Goal: Check status: Check status

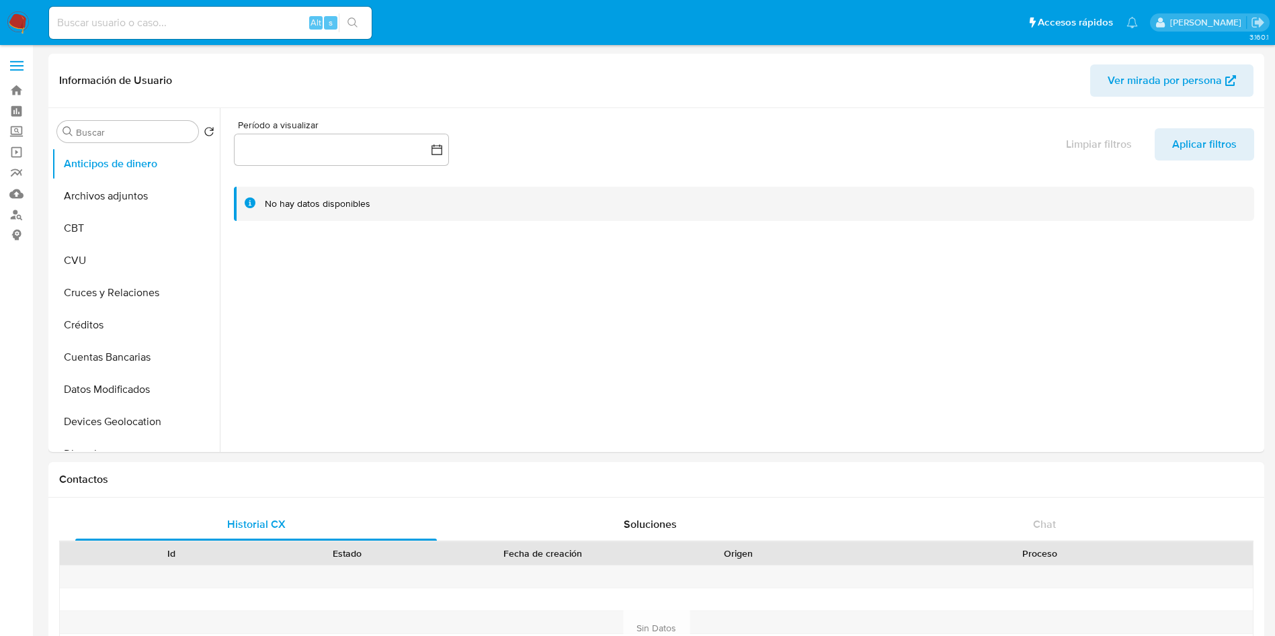
select select "10"
click at [122, 18] on input at bounding box center [210, 22] width 323 height 17
paste input "326059410"
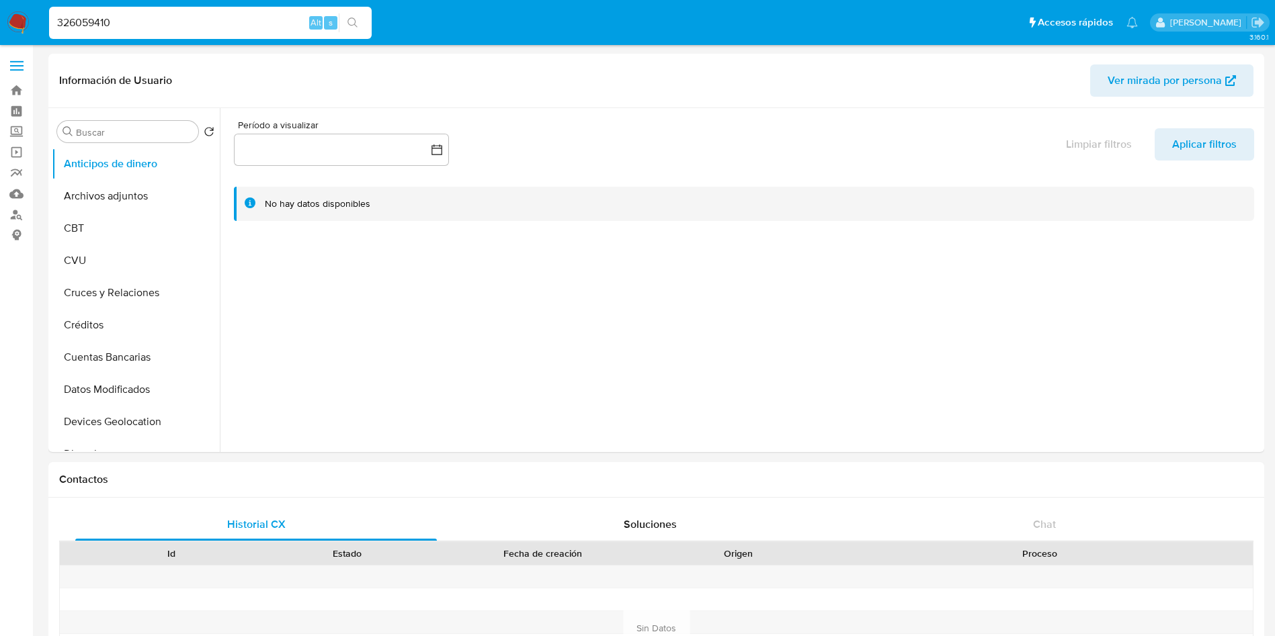
type input "326059410"
click at [353, 22] on icon "search-icon" at bounding box center [352, 22] width 11 height 11
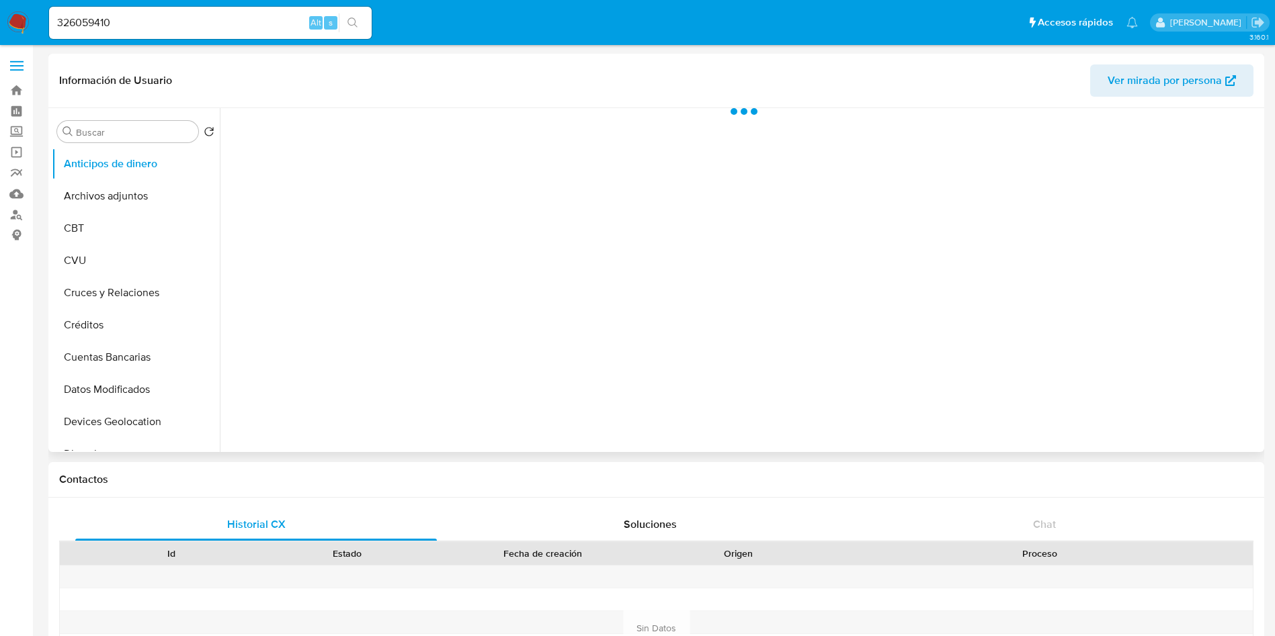
select select "10"
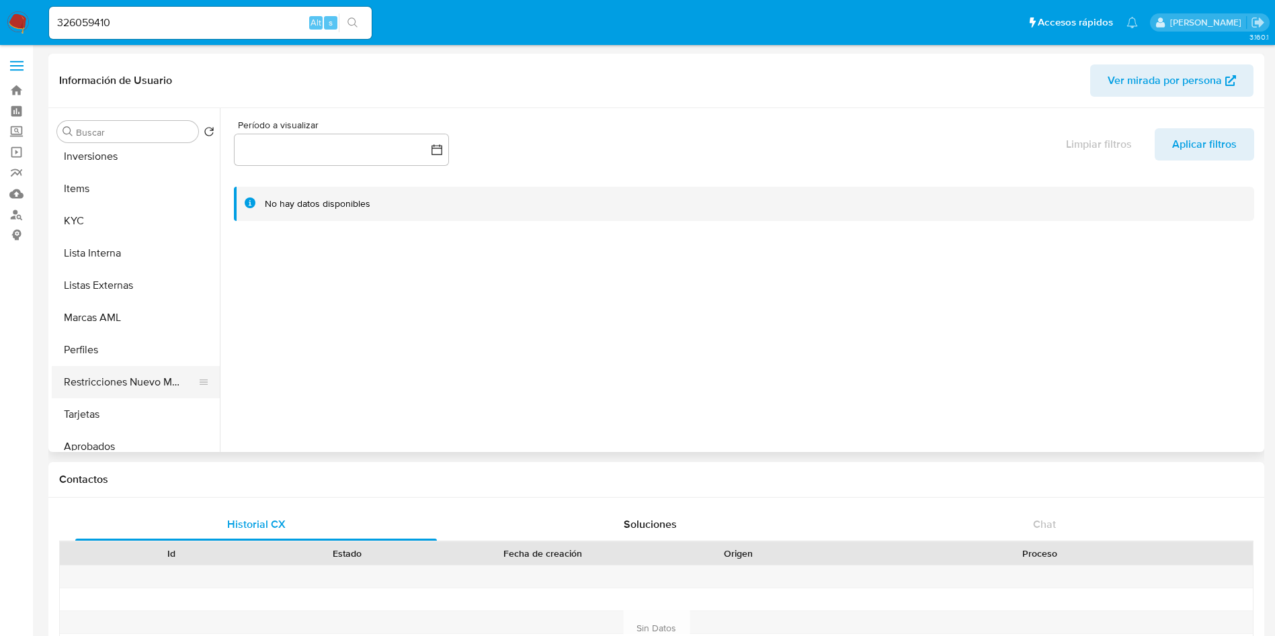
scroll to position [697, 0]
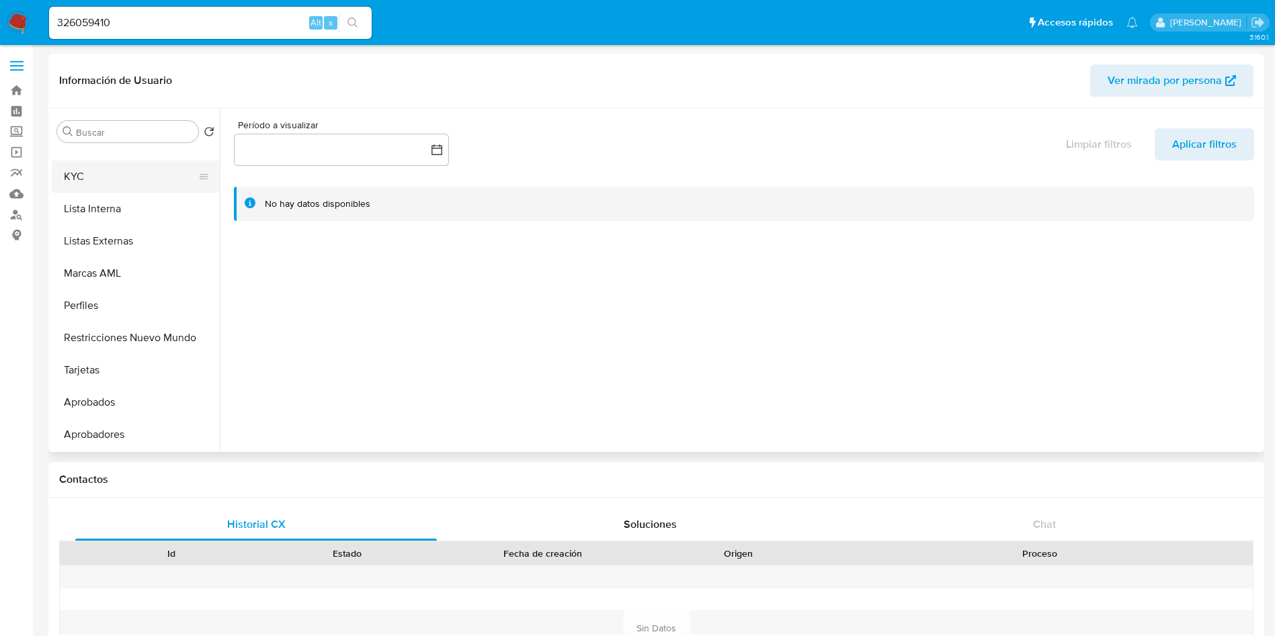
click at [101, 169] on button "KYC" at bounding box center [130, 177] width 157 height 32
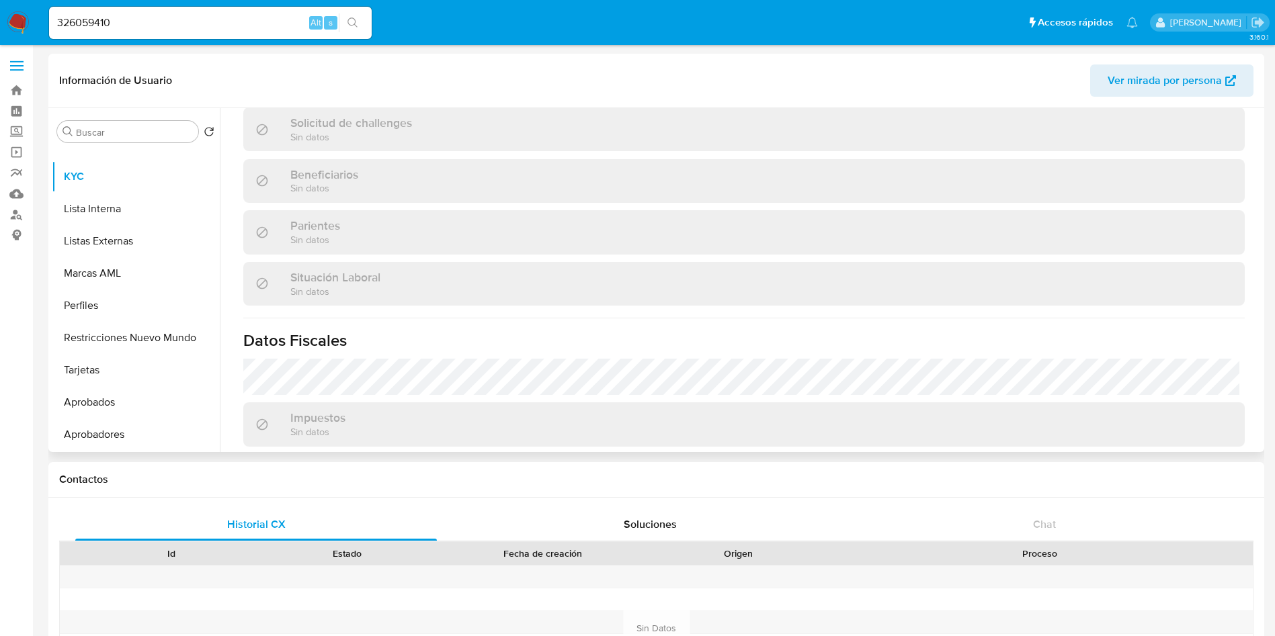
scroll to position [695, 0]
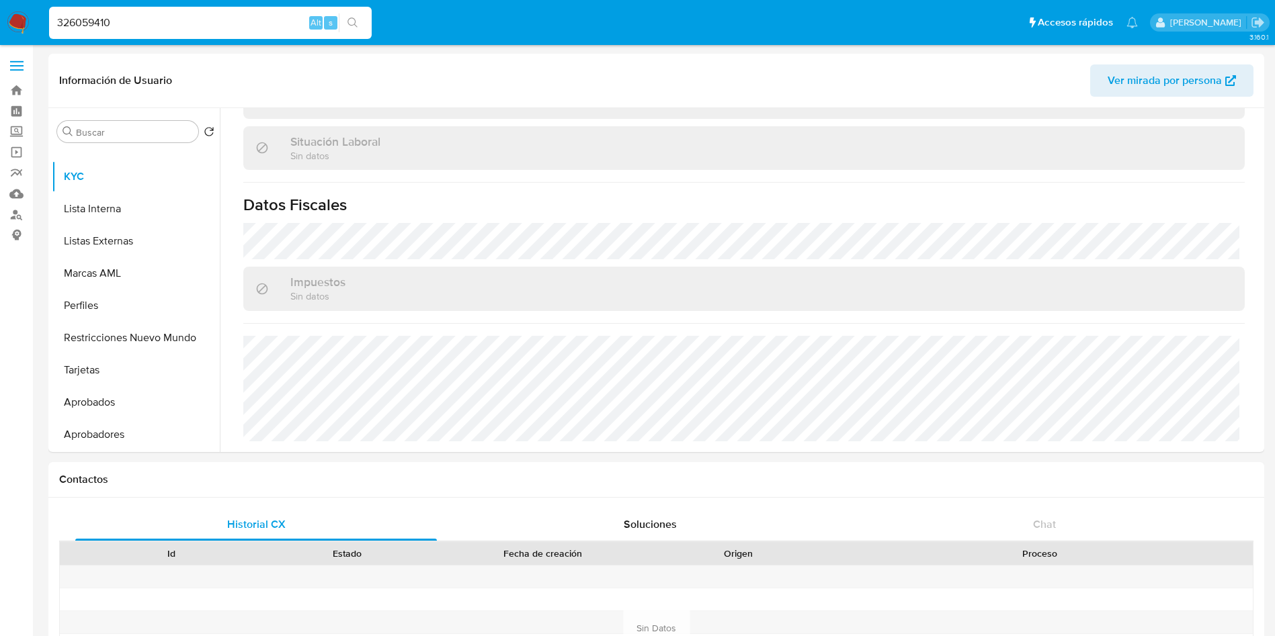
drag, startPoint x: 54, startPoint y: 15, endPoint x: 0, endPoint y: 13, distance: 53.8
click at [0, 13] on nav "Pausado Ver notificaciones 326059410 Alt s Accesos rápidos Presiona las siguien…" at bounding box center [637, 22] width 1275 height 45
paste input "1209906128"
type input "1209906128"
click at [359, 23] on button "search-icon" at bounding box center [353, 22] width 28 height 19
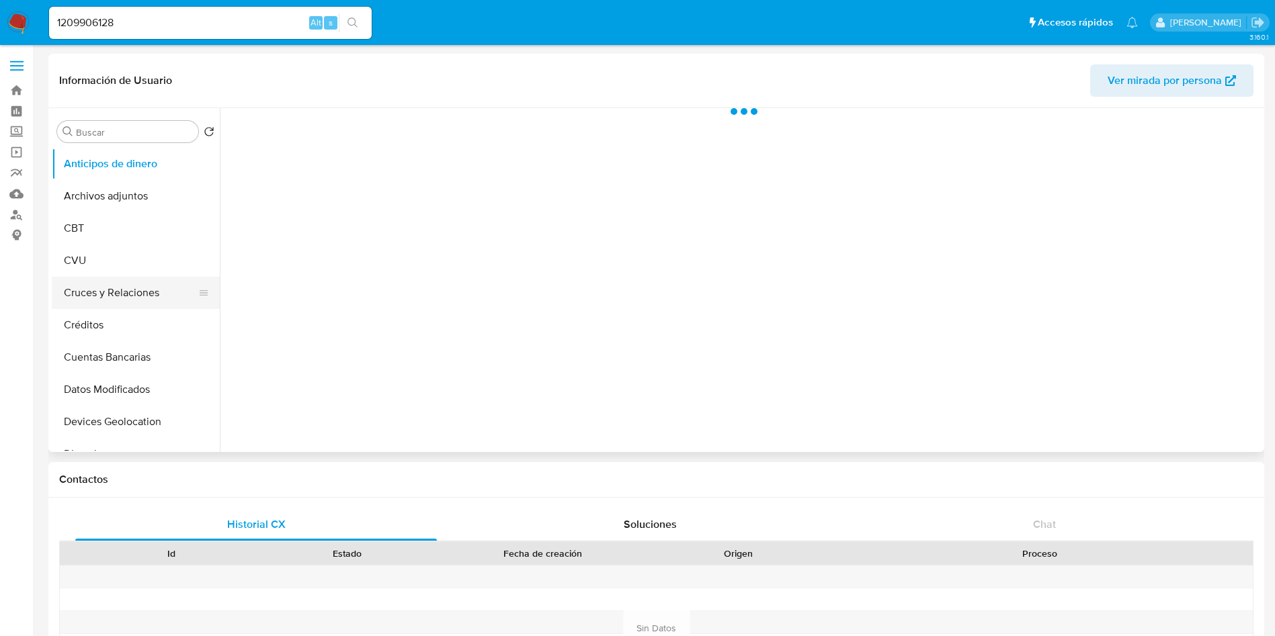
select select "10"
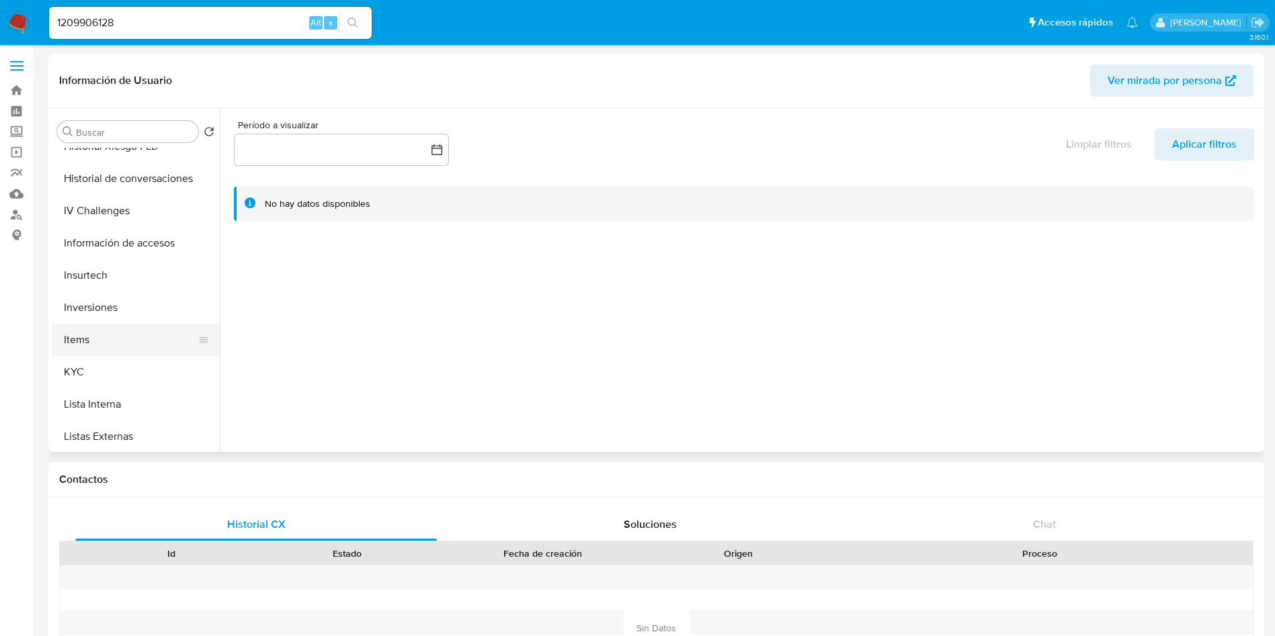
scroll to position [504, 0]
click at [92, 373] on button "KYC" at bounding box center [130, 369] width 157 height 32
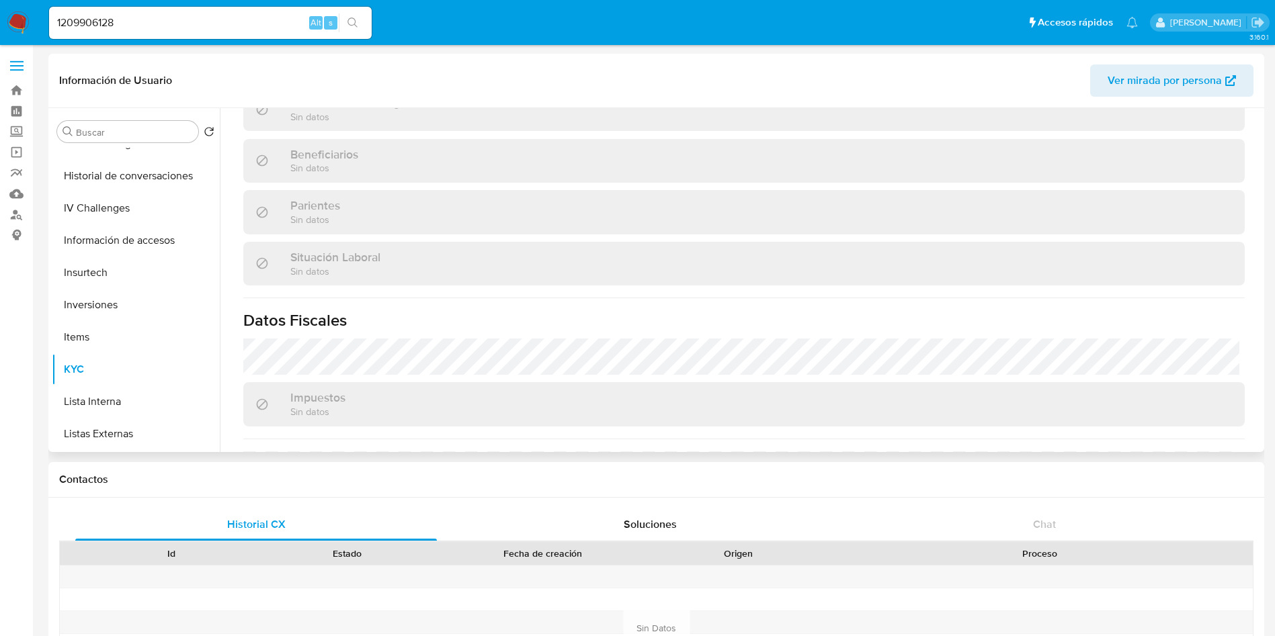
scroll to position [695, 0]
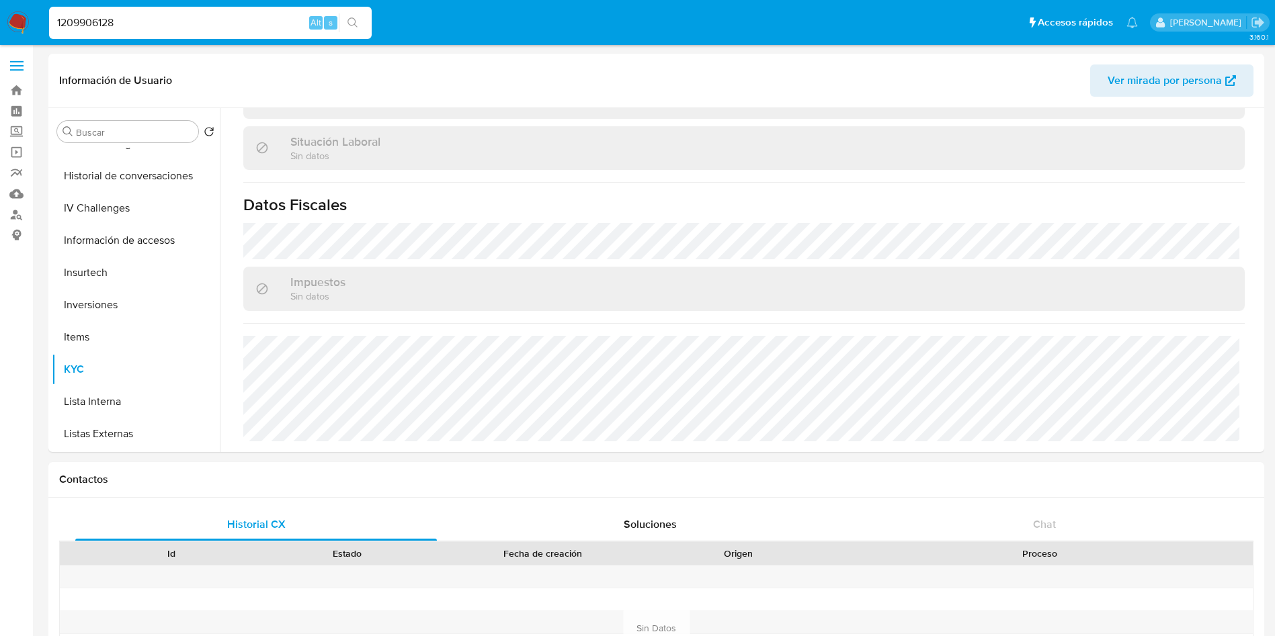
drag, startPoint x: 76, startPoint y: 16, endPoint x: 1, endPoint y: 9, distance: 75.6
click at [1, 9] on nav "Pausado Ver notificaciones 1209906128 Alt s Accesos rápidos Presiona las siguie…" at bounding box center [637, 22] width 1275 height 45
paste input "50716044"
type input "1507160448"
click at [356, 15] on button "search-icon" at bounding box center [353, 22] width 28 height 19
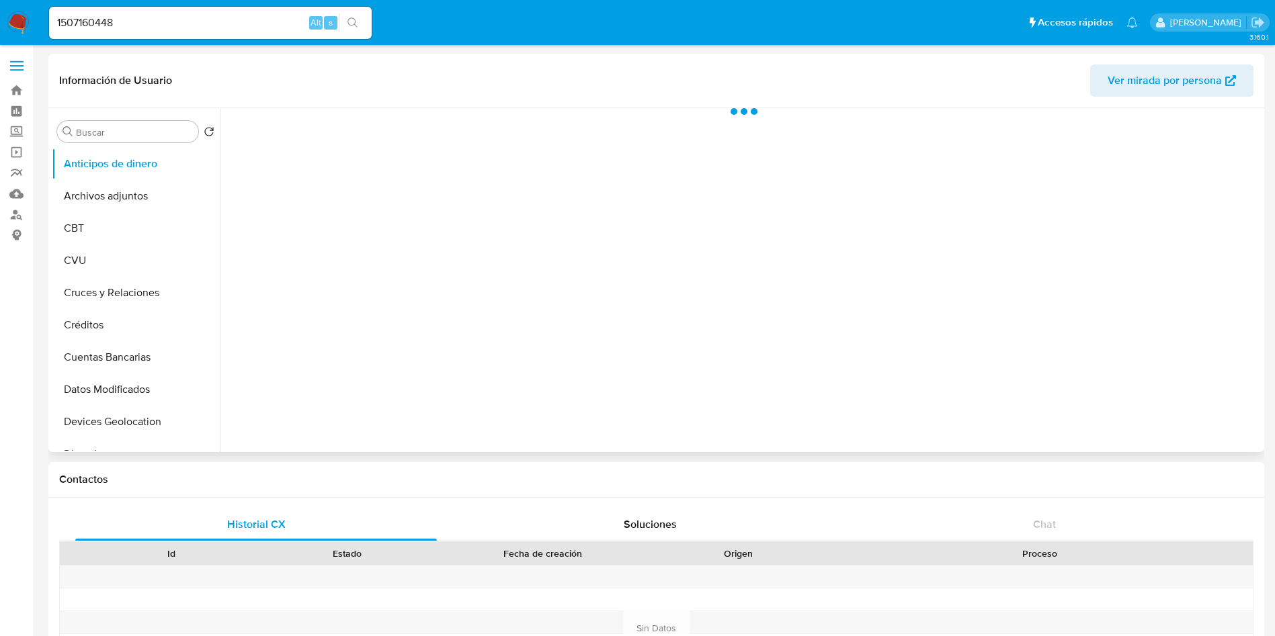
select select "10"
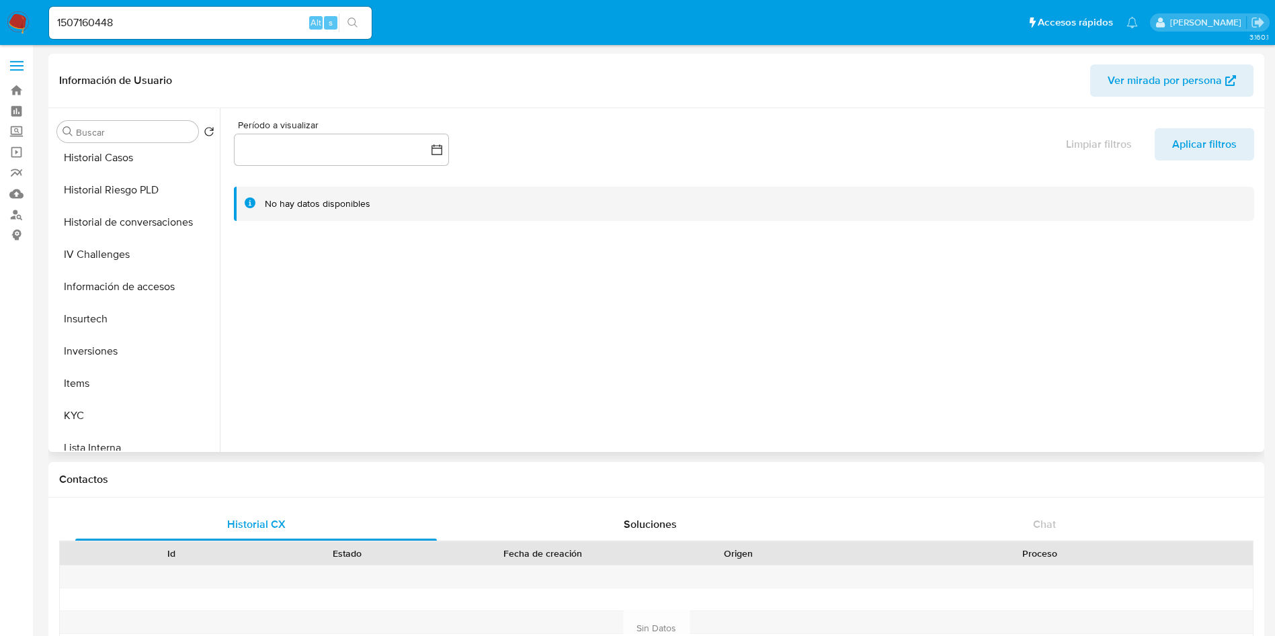
scroll to position [504, 0]
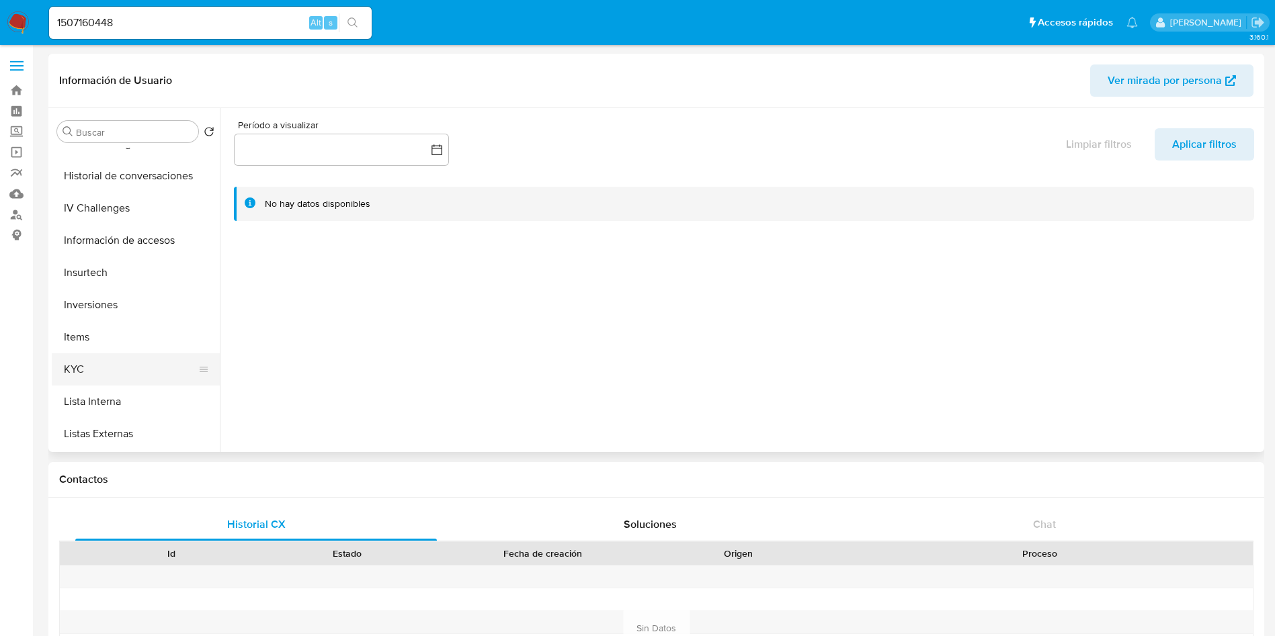
click at [108, 357] on button "KYC" at bounding box center [130, 369] width 157 height 32
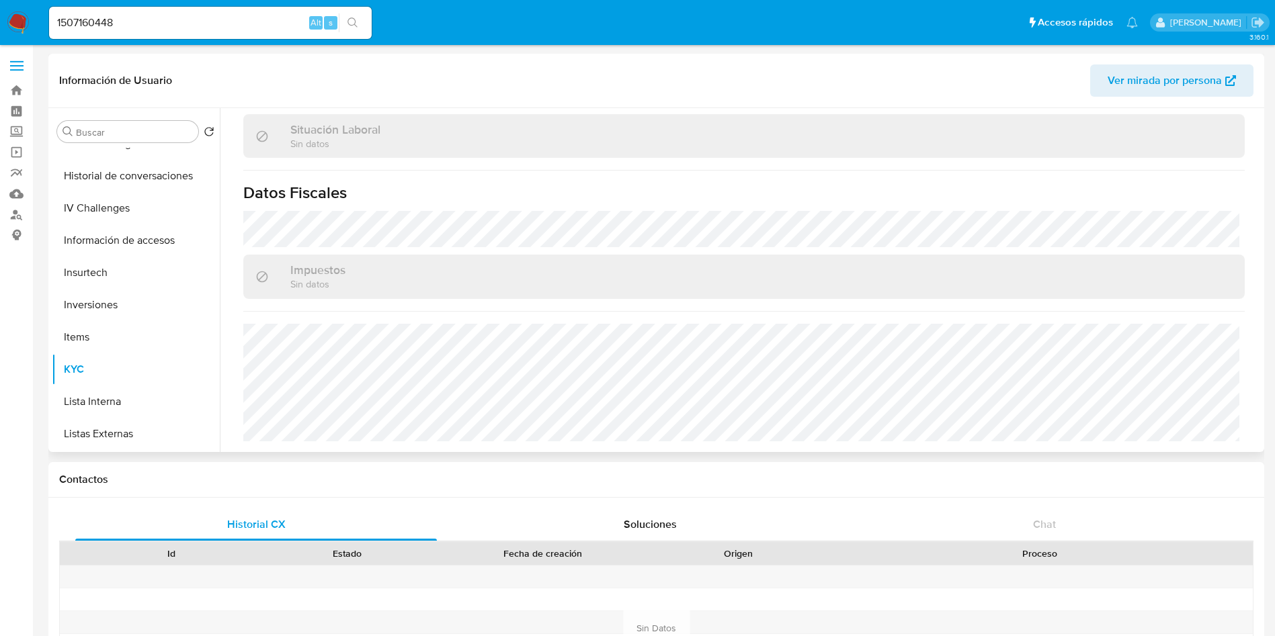
scroll to position [695, 0]
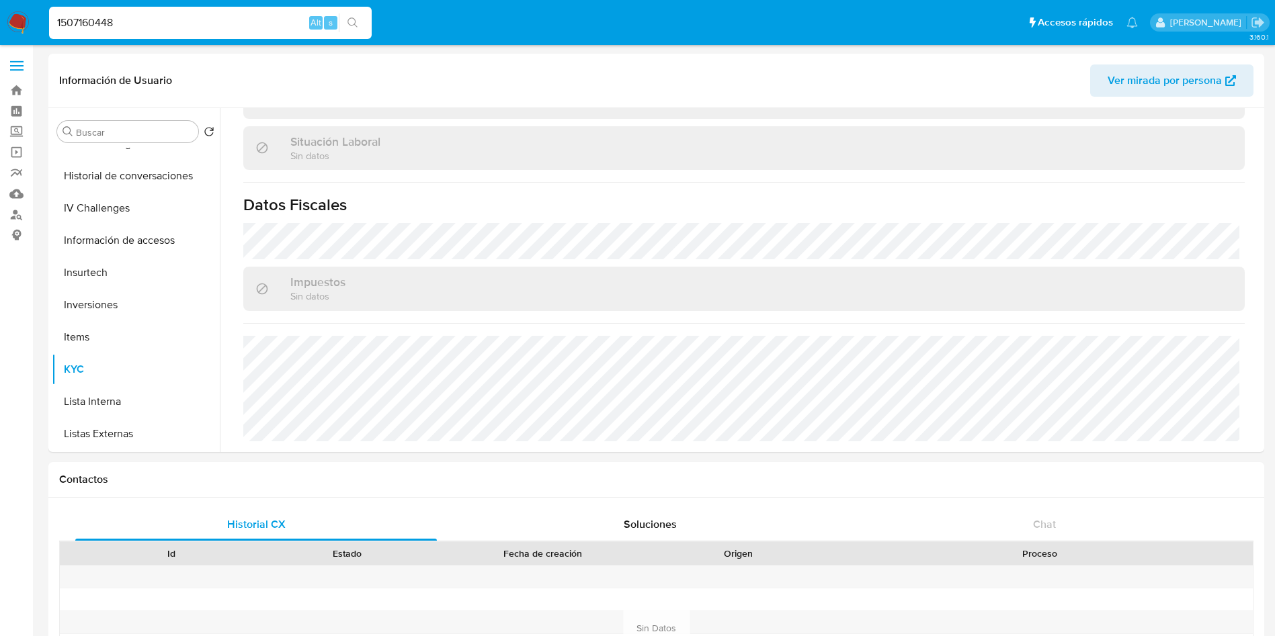
drag, startPoint x: 142, startPoint y: 24, endPoint x: 0, endPoint y: 16, distance: 142.0
click at [0, 16] on nav "Pausado Ver notificaciones 1507160448 Alt s Accesos rápidos Presiona las siguie…" at bounding box center [637, 22] width 1275 height 45
paste input "891928669"
type input "1891928669"
click at [358, 28] on button "search-icon" at bounding box center [353, 22] width 28 height 19
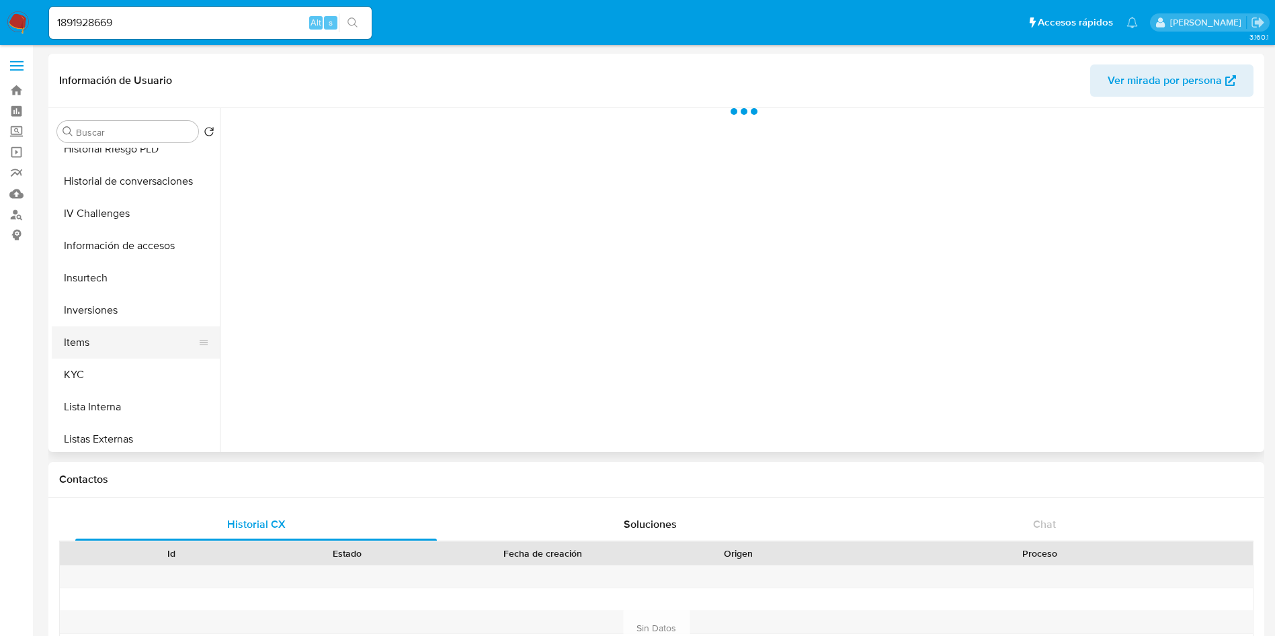
scroll to position [504, 0]
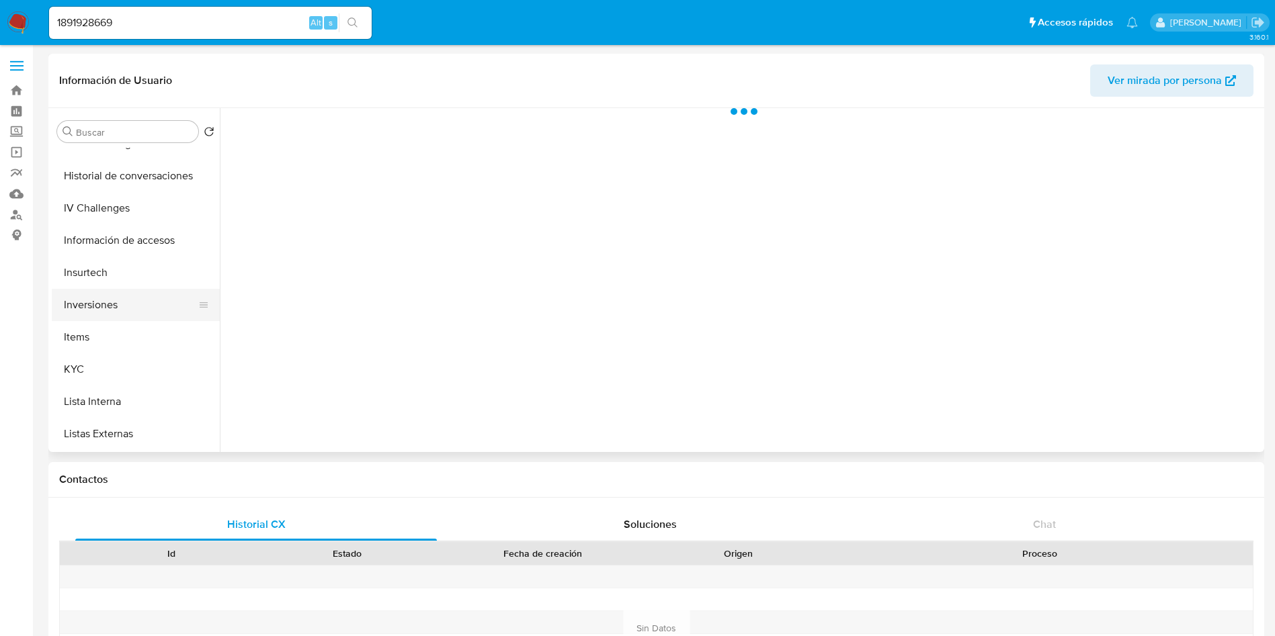
select select "10"
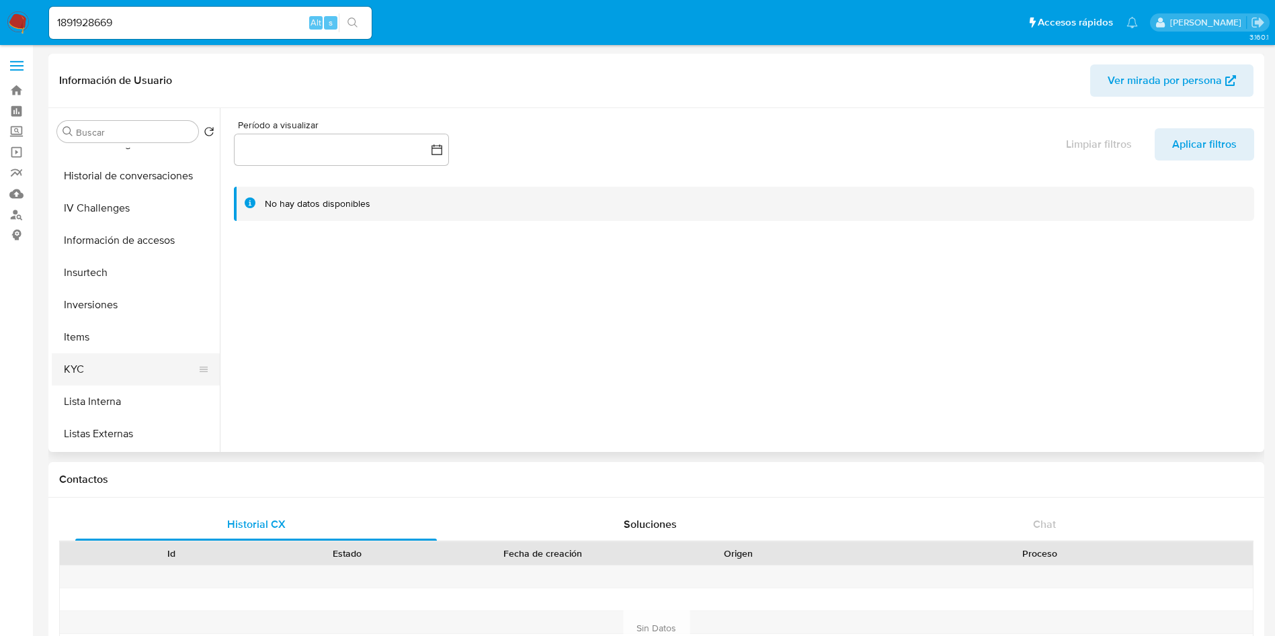
click at [109, 374] on button "KYC" at bounding box center [130, 369] width 157 height 32
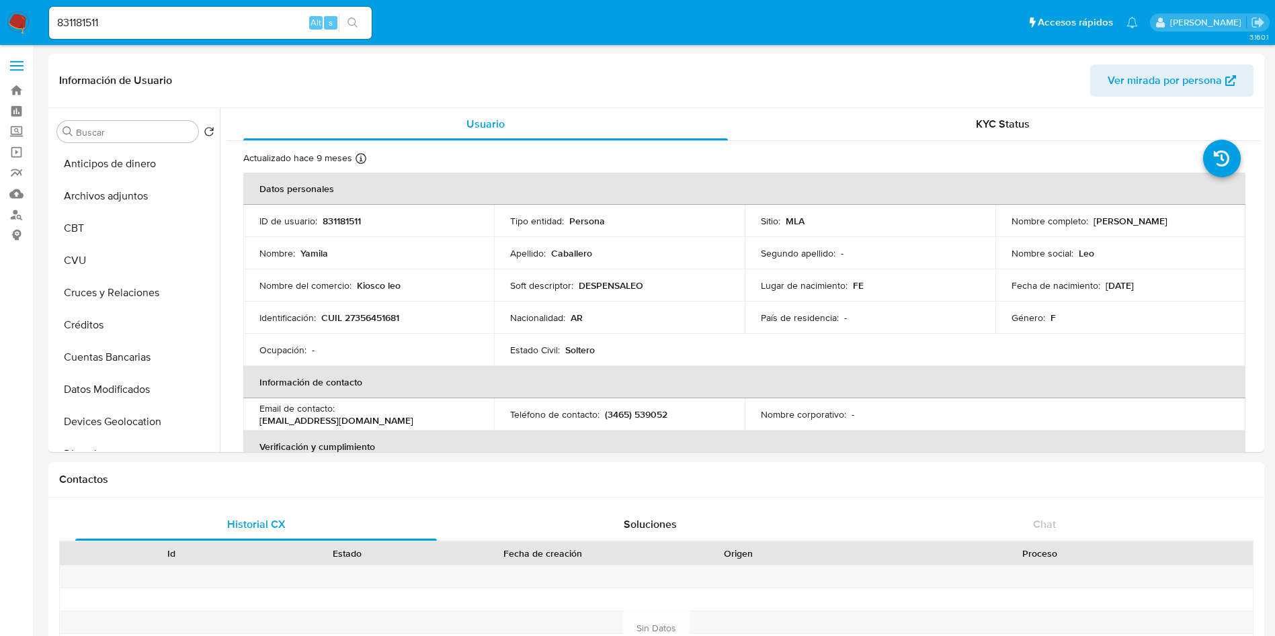
select select "10"
